Goal: Information Seeking & Learning: Find contact information

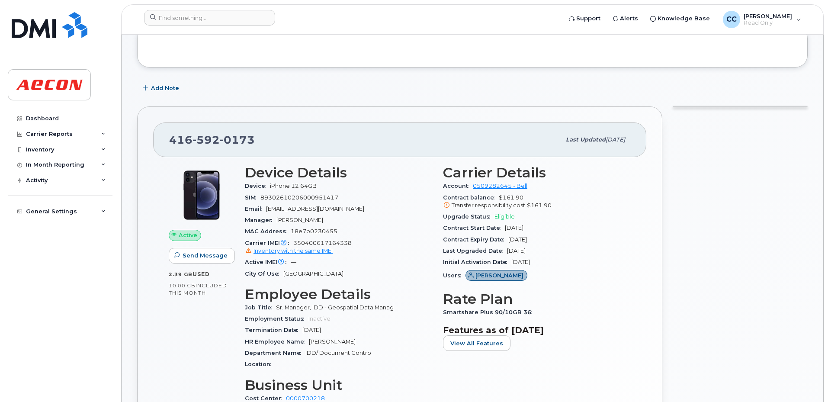
scroll to position [301, 0]
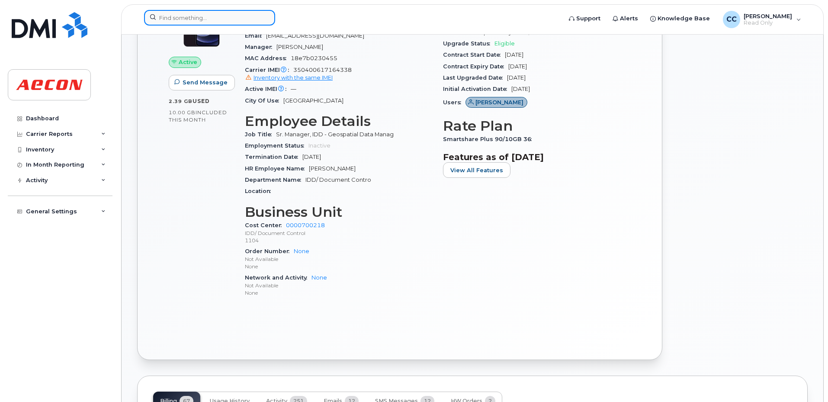
click at [215, 21] on input at bounding box center [209, 18] width 131 height 16
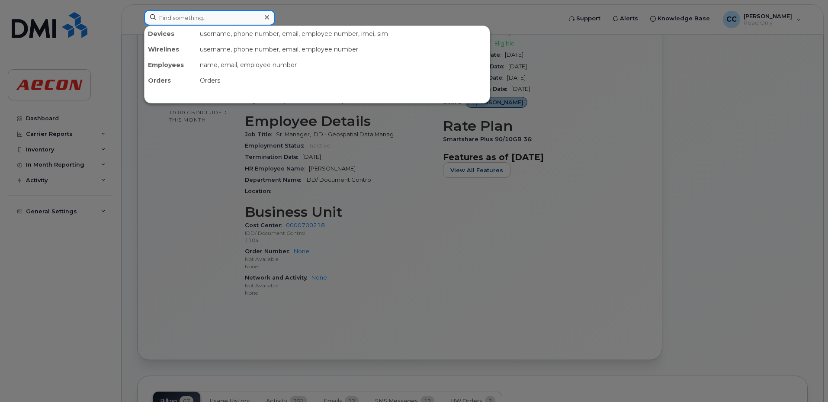
paste input "Darryl De Ciccio"
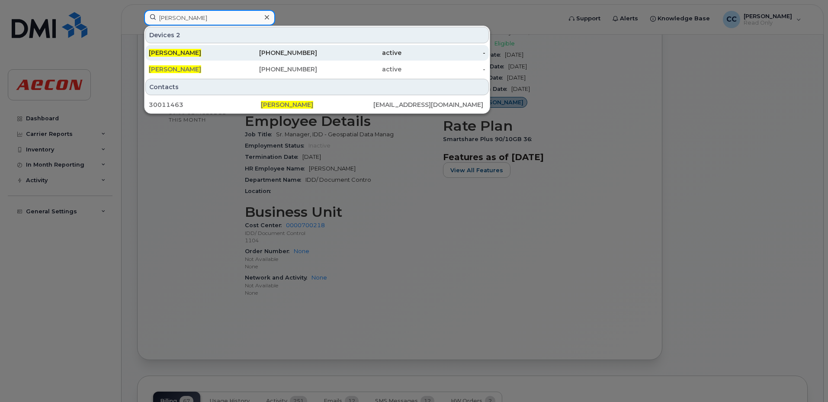
type input "Darryl De Ciccio"
click at [323, 59] on div "active" at bounding box center [359, 53] width 84 height 16
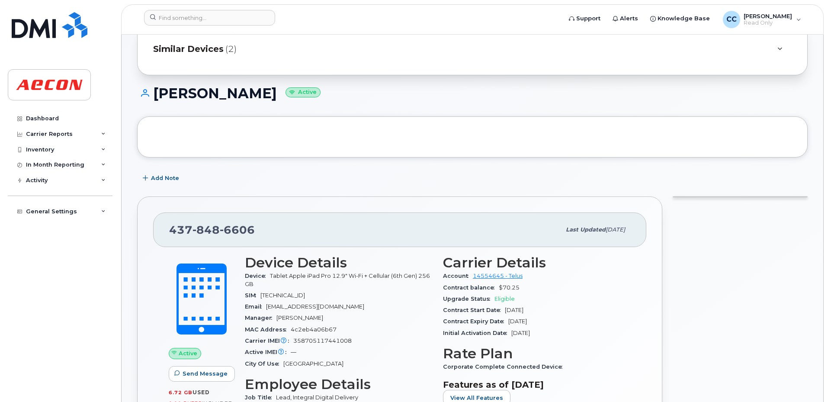
scroll to position [38, 0]
click at [204, 21] on input at bounding box center [209, 18] width 131 height 16
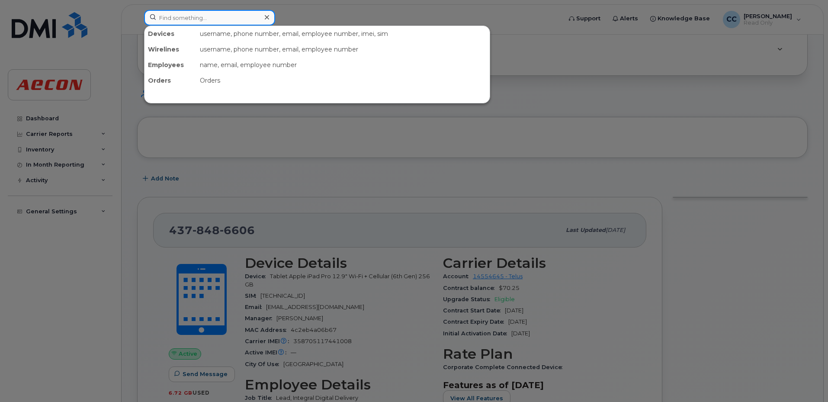
paste input "Darryl De Ciccio"
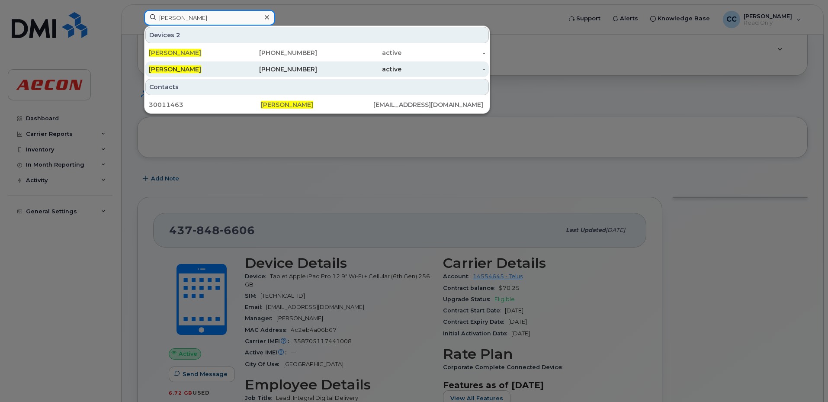
type input "Darryl De Ciccio"
click at [224, 72] on div "Darryl De Ciccio" at bounding box center [191, 69] width 84 height 9
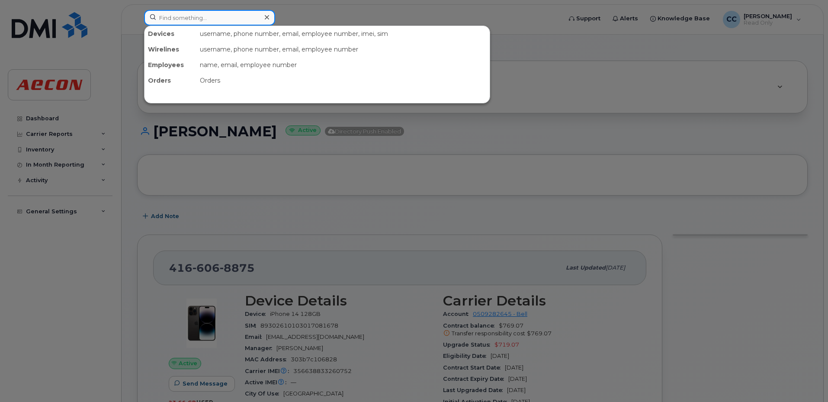
click at [184, 19] on input at bounding box center [209, 18] width 131 height 16
paste input "Nolan Porther"
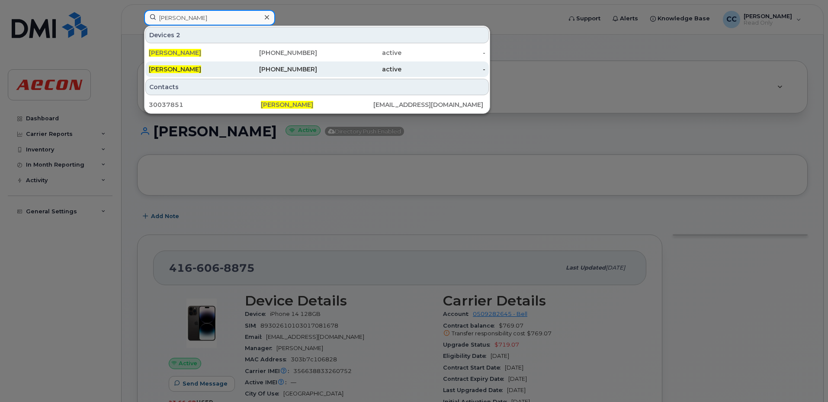
type input "Nolan Porther"
click at [211, 69] on div "Nolan Porther" at bounding box center [191, 69] width 84 height 9
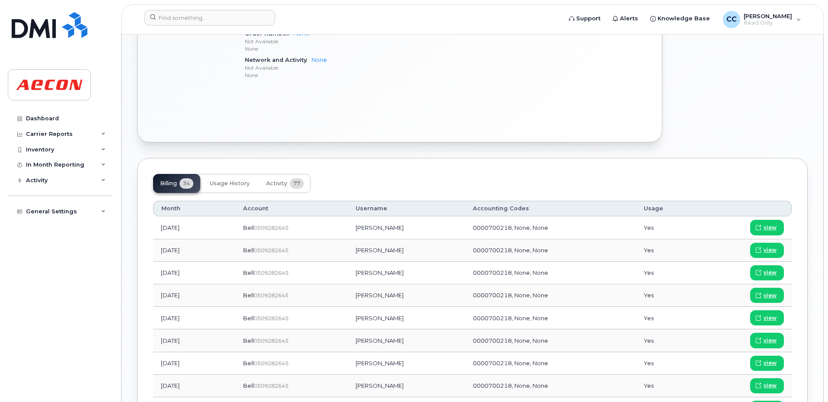
scroll to position [519, 0]
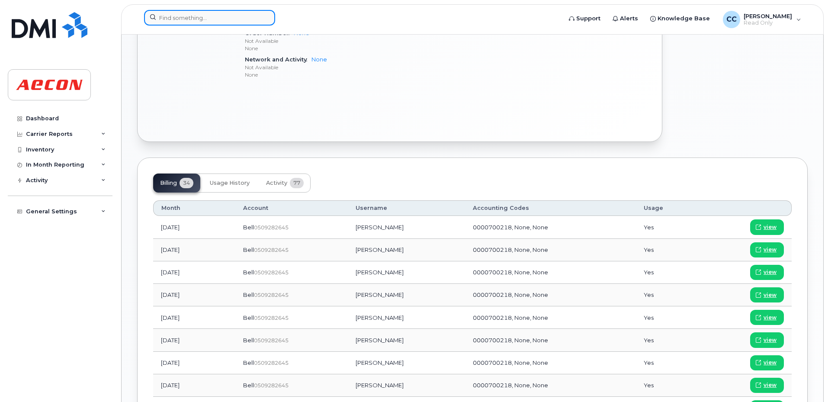
click at [180, 17] on input at bounding box center [209, 18] width 131 height 16
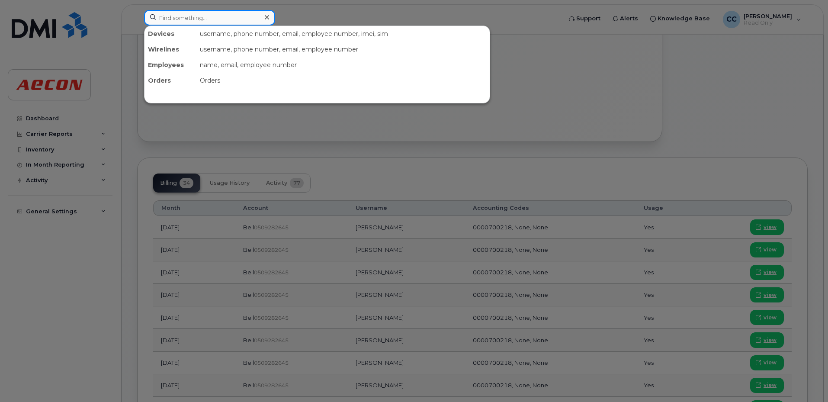
paste input "[PERSON_NAME]"
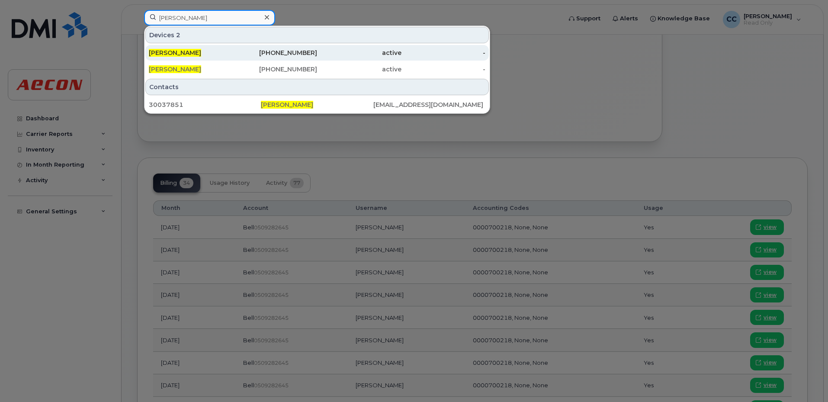
type input "[PERSON_NAME]"
click at [200, 51] on div "[PERSON_NAME]" at bounding box center [191, 52] width 84 height 9
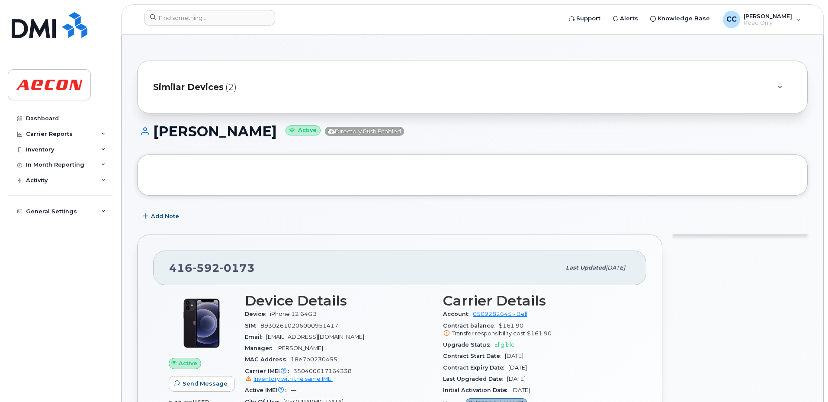
scroll to position [173, 0]
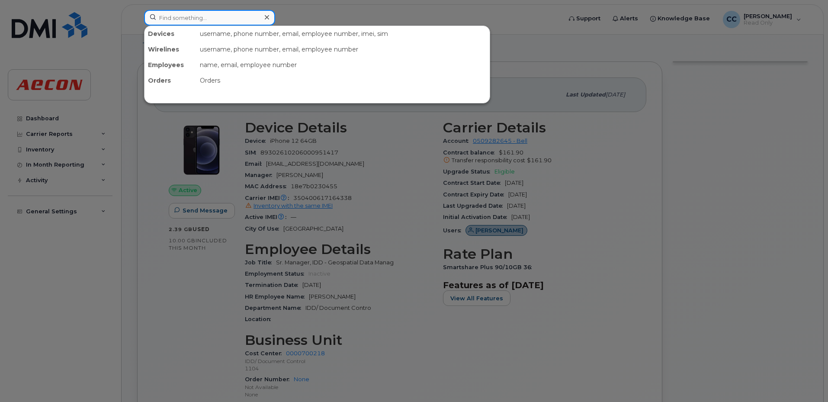
click at [206, 16] on input at bounding box center [209, 18] width 131 height 16
paste input "Radha Ballani"
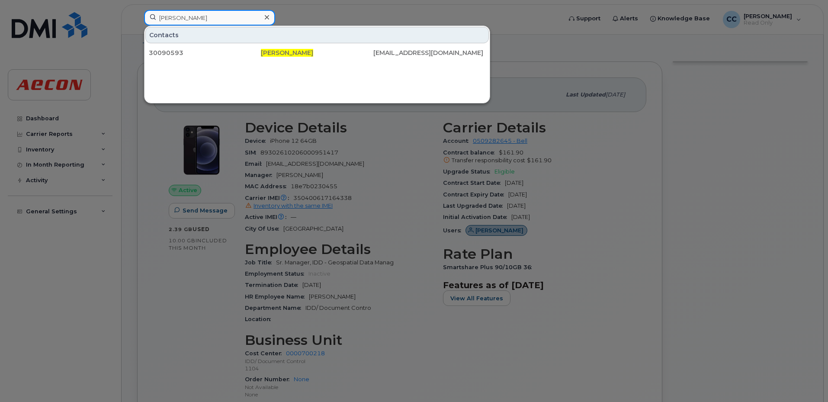
drag, startPoint x: 186, startPoint y: 17, endPoint x: 226, endPoint y: 18, distance: 40.2
click at [186, 17] on input "Radha Ballani" at bounding box center [209, 18] width 131 height 16
drag, startPoint x: 205, startPoint y: 19, endPoint x: 116, endPoint y: 11, distance: 89.0
click at [137, 11] on div "Radha Ballani Contacts 30090593 Radha Ballani RBALLANI@AECON.COM" at bounding box center [350, 19] width 426 height 19
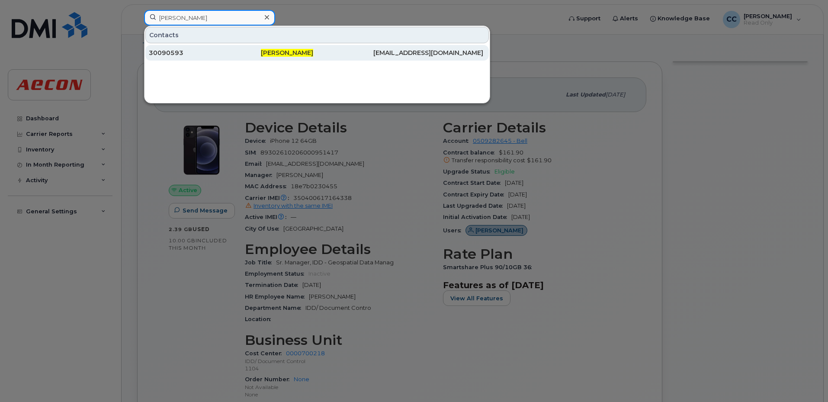
paste input "Saptajit Paul"
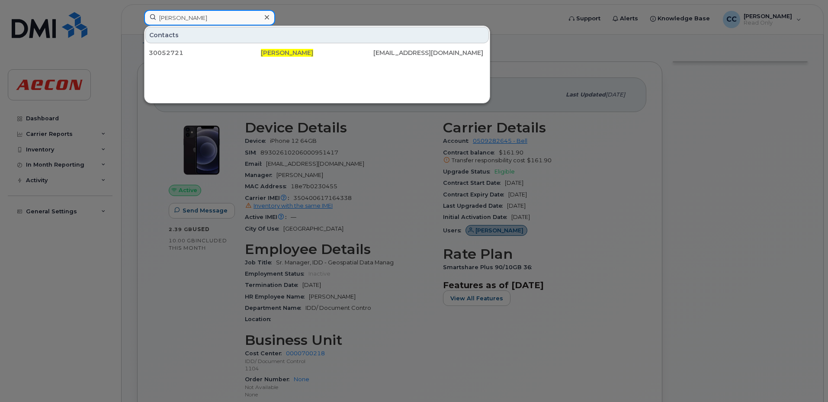
drag, startPoint x: 114, startPoint y: 13, endPoint x: 73, endPoint y: 13, distance: 41.1
click at [137, 10] on div "Saptajit Paul Contacts 30052721 Saptajit Paul SPAUL@AECON.COM" at bounding box center [350, 19] width 426 height 19
paste input "Pablo Guillen"
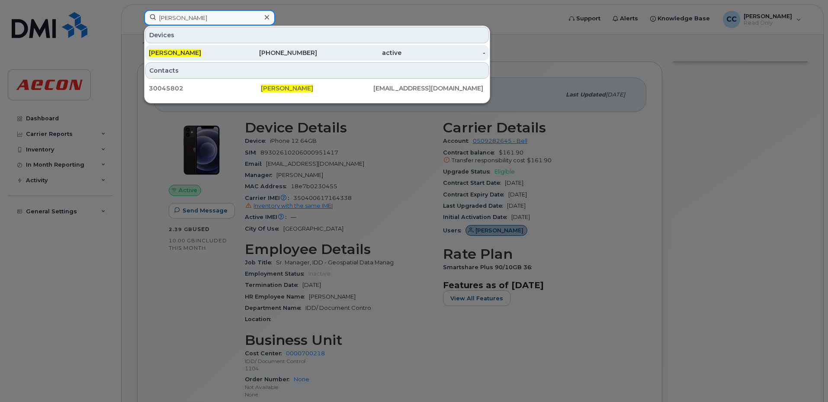
type input "Pablo Guillen"
click at [233, 49] on link "Pablo Guillen 437-349-3465 active -" at bounding box center [316, 53] width 343 height 16
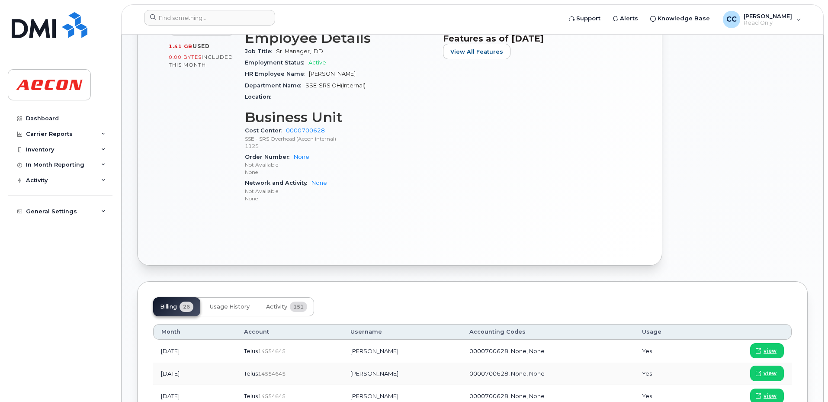
scroll to position [310, 0]
click at [177, 16] on input at bounding box center [209, 18] width 131 height 16
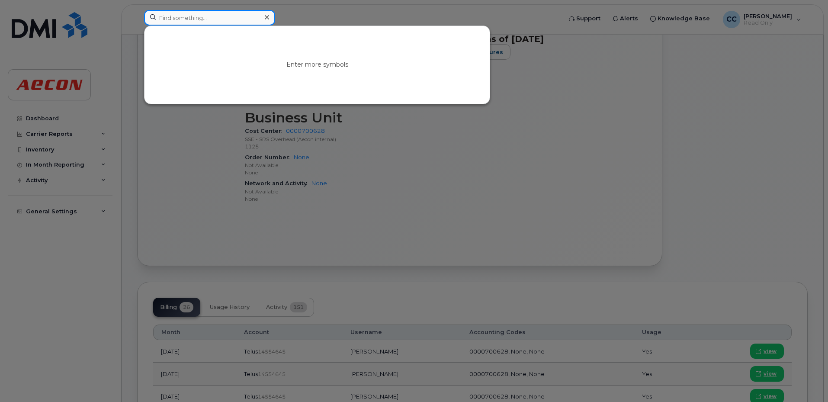
click at [183, 23] on input at bounding box center [209, 18] width 131 height 16
paste input "Alexander Marshall"
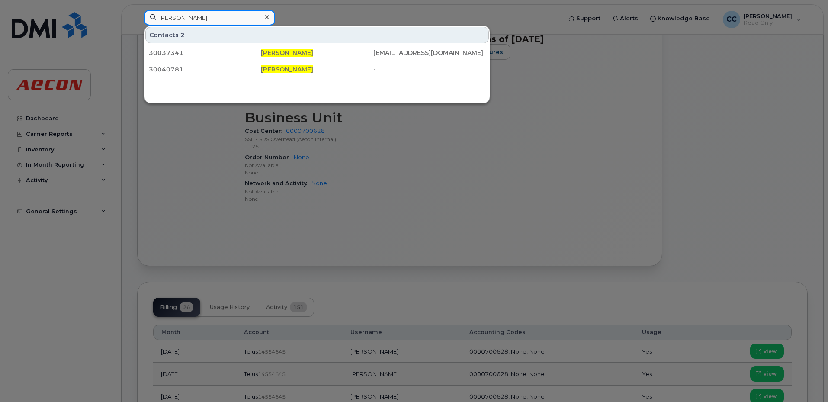
drag, startPoint x: 227, startPoint y: 17, endPoint x: 55, endPoint y: -4, distance: 173.1
click at [55, 0] on html "Alexander Marshall Contacts 2 30037341 Alexander Marshall AMARSHALL@AECON.COM 3…" at bounding box center [414, 342] width 828 height 1304
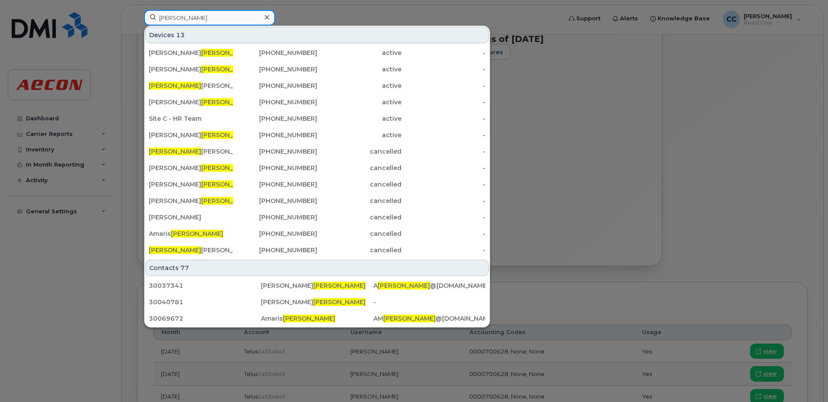
drag, startPoint x: 215, startPoint y: 16, endPoint x: 66, endPoint y: 8, distance: 148.6
click at [137, 10] on div "marshall Devices 13 Owen Marshall Glew 905-243-4714 active - Scott Marshall 250…" at bounding box center [350, 19] width 426 height 19
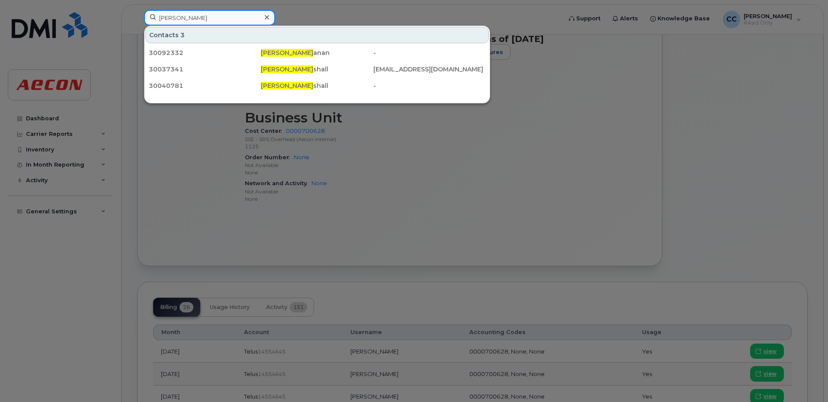
click at [209, 13] on input "alexander mar" at bounding box center [209, 18] width 131 height 16
drag, startPoint x: 220, startPoint y: 17, endPoint x: 61, endPoint y: -2, distance: 160.7
click at [61, 0] on html "alexander mar Contacts 3 30092332 Alexander Mar anan - 30037341 Alexander Mar s…" at bounding box center [414, 342] width 828 height 1304
paste input "Mina Pezeshki"
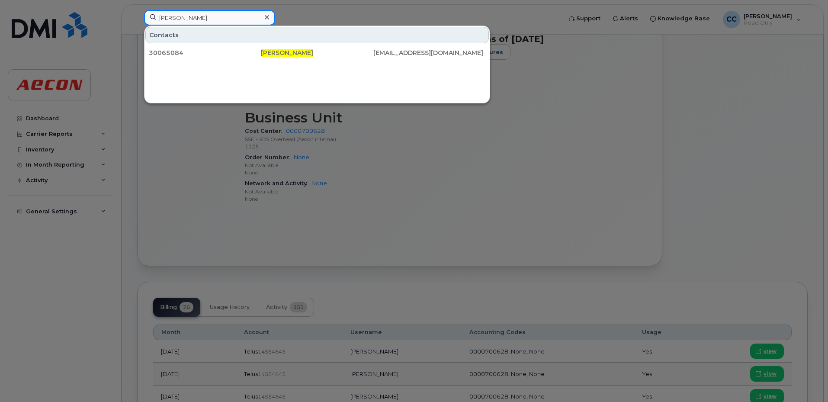
drag, startPoint x: 202, startPoint y: 13, endPoint x: 86, endPoint y: 1, distance: 116.5
click at [87, 0] on html "Mina Pezeshki Contacts 30065084 Mina Pezeshki MPEZESHKI@AECON.COM Support Alert…" at bounding box center [414, 342] width 828 height 1304
paste input "Jerry Chan"
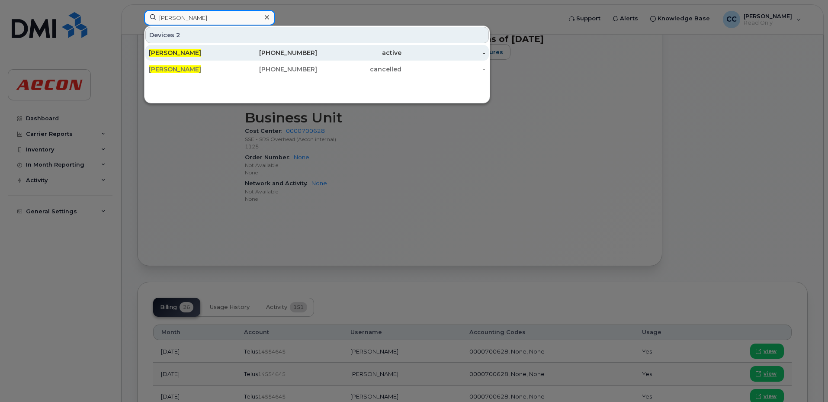
type input "Jerry Chan"
click at [284, 54] on div "437-343-5349" at bounding box center [275, 52] width 84 height 9
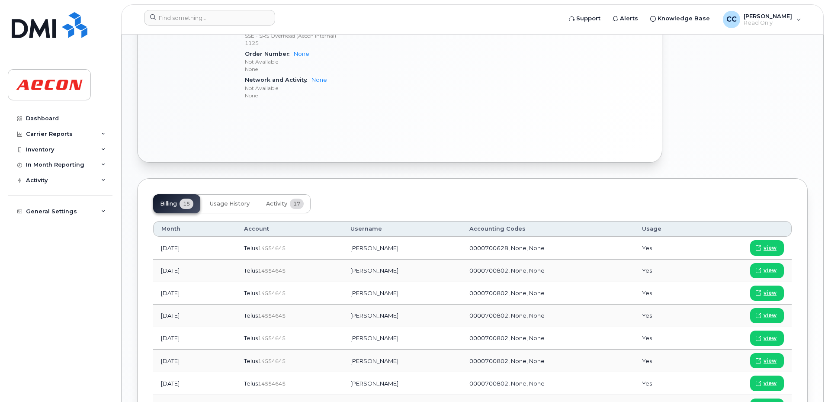
scroll to position [519, 0]
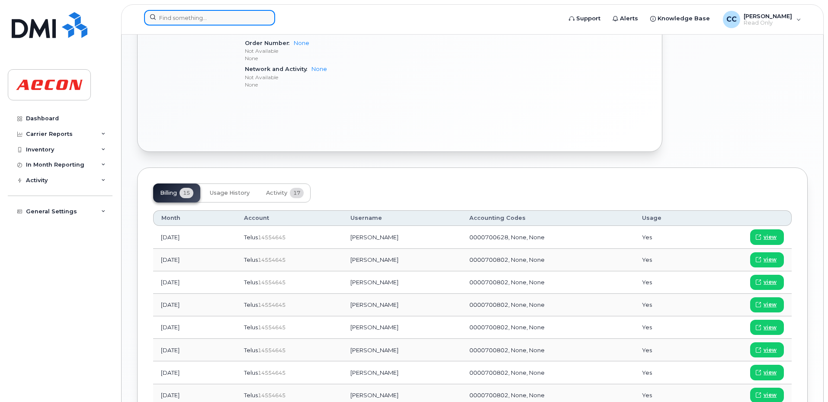
click at [218, 17] on input at bounding box center [209, 18] width 131 height 16
paste input "[PERSON_NAME]"
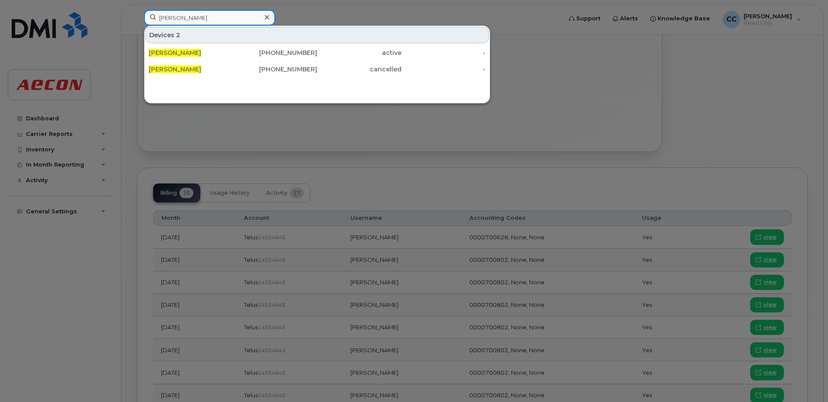
type input "Jerry Chan"
click at [425, 189] on div at bounding box center [414, 201] width 828 height 402
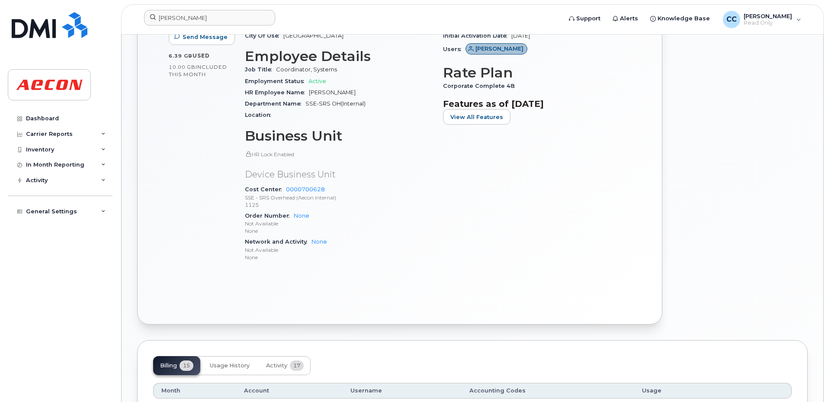
scroll to position [346, 0]
click at [730, 197] on div at bounding box center [739, 106] width 145 height 447
